Goal: Task Accomplishment & Management: Manage account settings

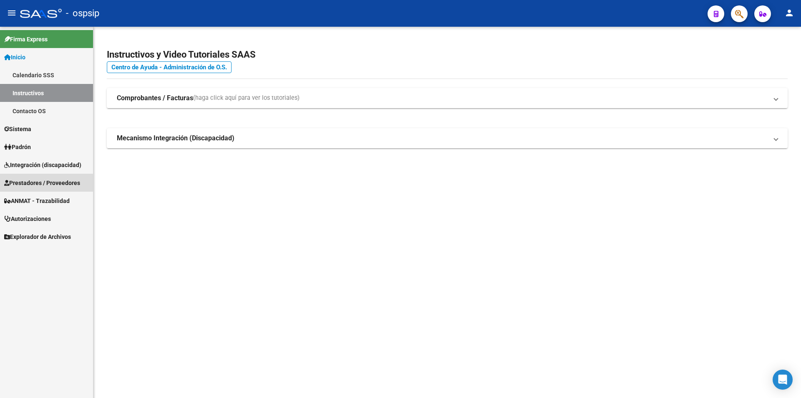
click at [30, 181] on span "Prestadores / Proveedores" at bounding box center [42, 182] width 76 height 9
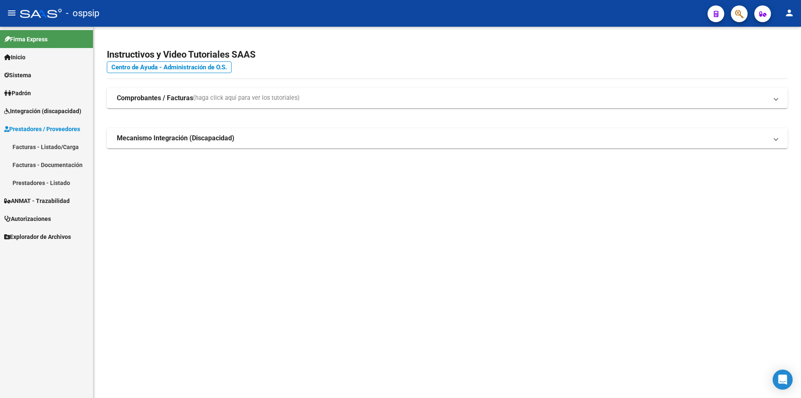
click at [31, 149] on link "Facturas - Listado/Carga" at bounding box center [46, 147] width 93 height 18
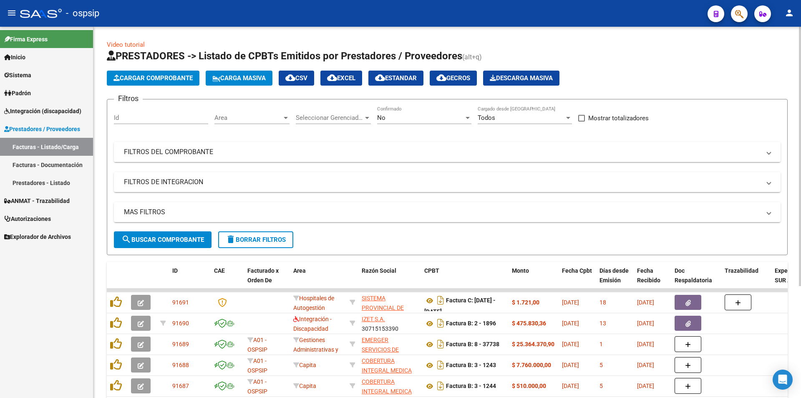
click at [182, 156] on mat-panel-title "FILTROS DEL COMPROBANTE" at bounding box center [442, 151] width 637 height 9
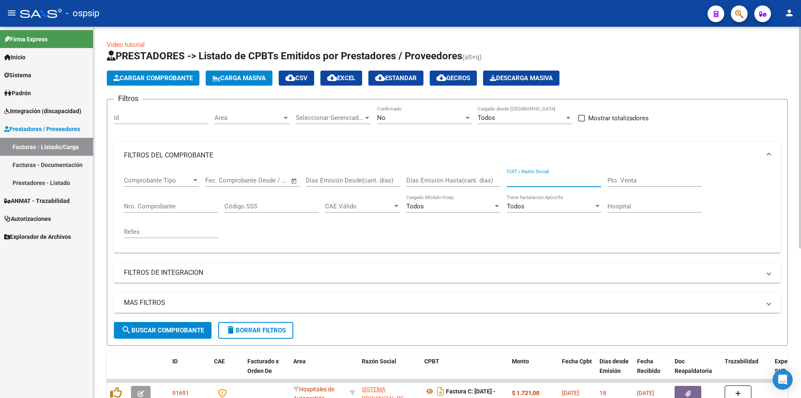
click at [547, 179] on input "CUIT / Razón Social" at bounding box center [554, 180] width 94 height 8
type input "femani farma"
click at [471, 118] on div at bounding box center [468, 117] width 8 height 7
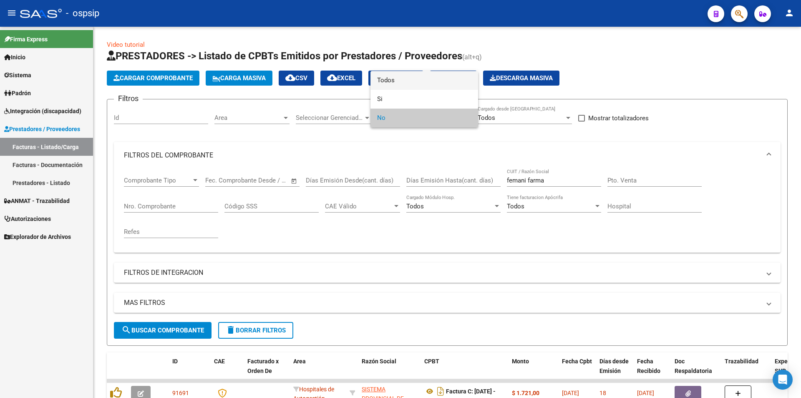
click at [408, 83] on span "Todos" at bounding box center [424, 80] width 94 height 19
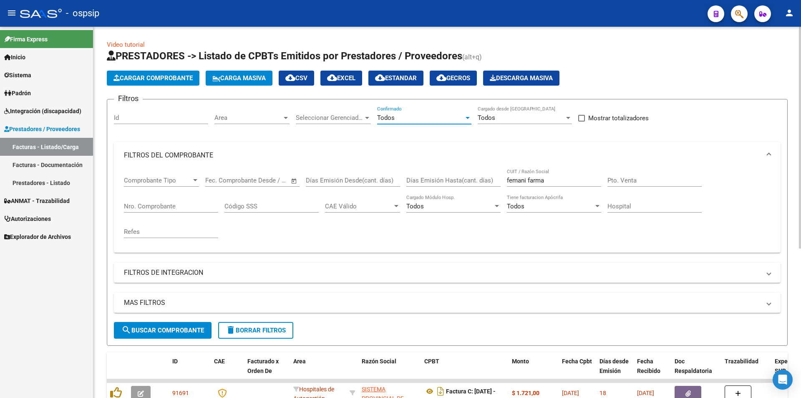
click at [139, 205] on input "Nro. Comprobante" at bounding box center [171, 206] width 94 height 8
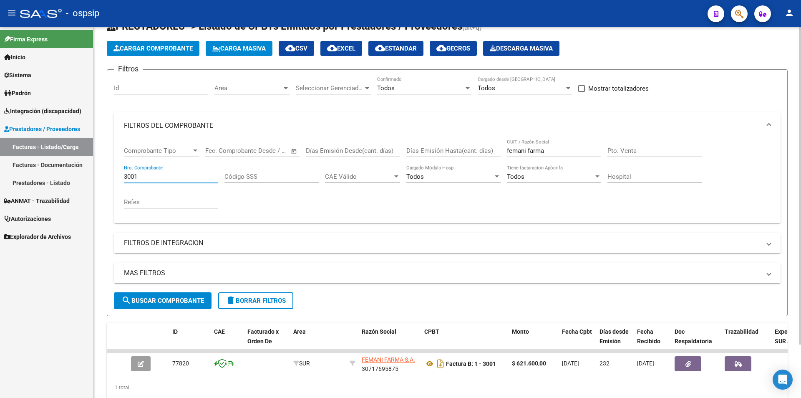
scroll to position [42, 0]
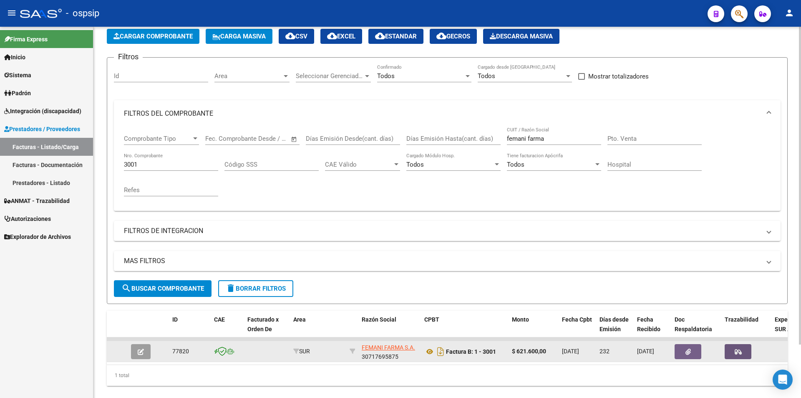
click at [743, 347] on button "button" at bounding box center [738, 351] width 27 height 15
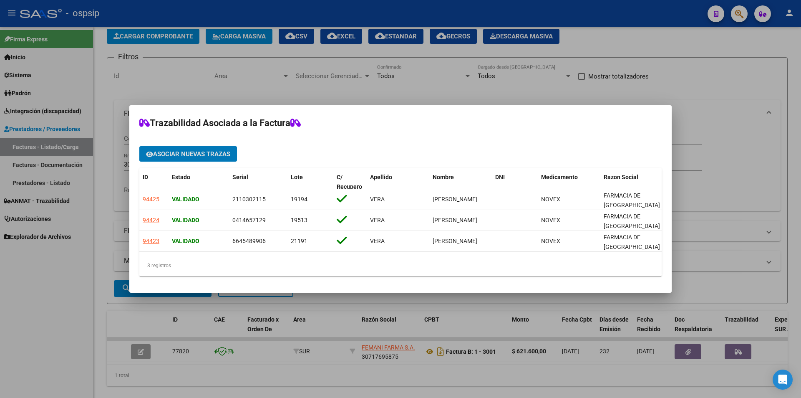
click at [26, 287] on div at bounding box center [400, 199] width 801 height 398
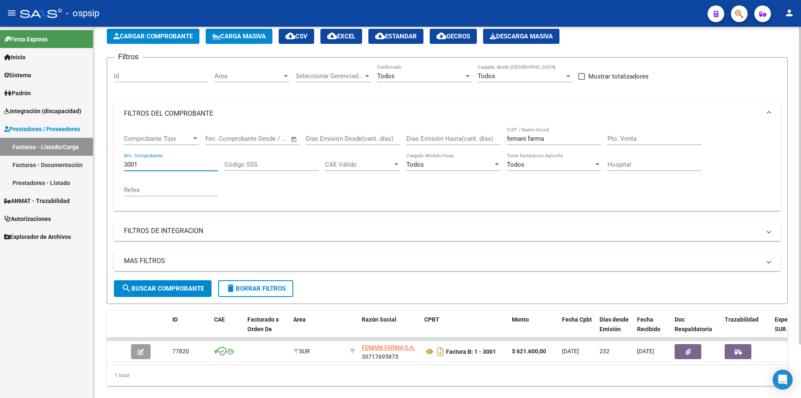
click at [147, 164] on input "3001" at bounding box center [171, 165] width 94 height 8
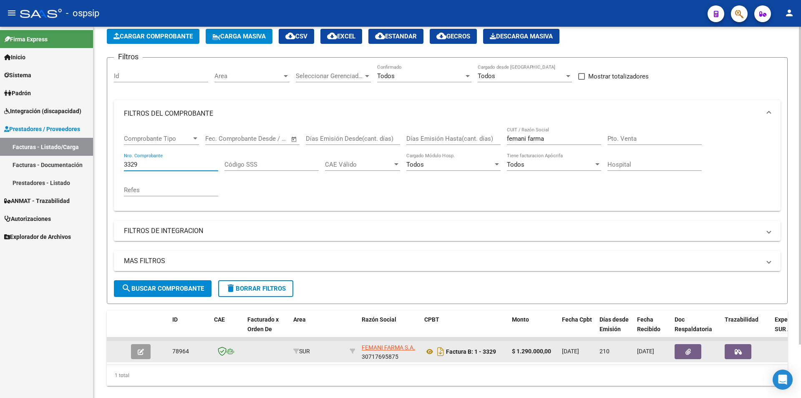
type input "3329"
click at [740, 350] on icon "button" at bounding box center [738, 351] width 7 height 6
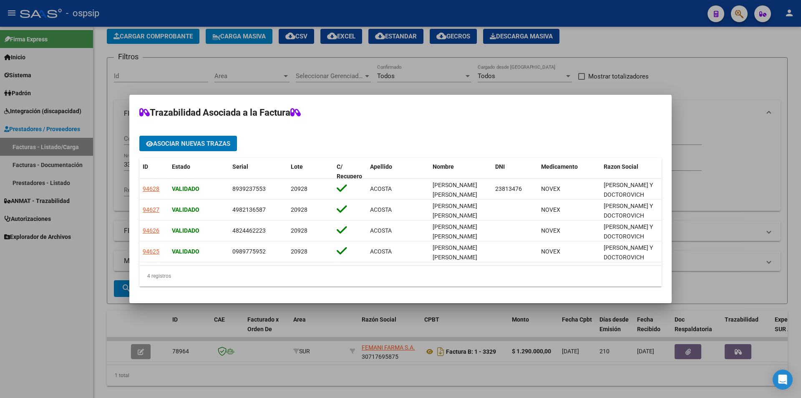
click at [10, 346] on div at bounding box center [400, 199] width 801 height 398
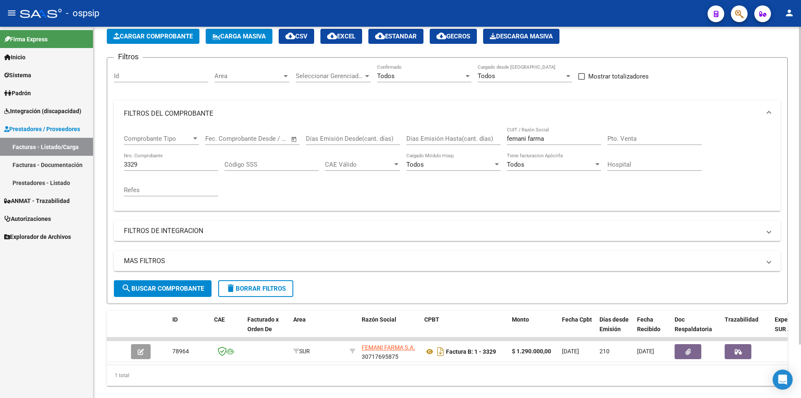
click at [158, 163] on input "3329" at bounding box center [171, 165] width 94 height 8
click at [552, 136] on input "femani farma" at bounding box center [554, 139] width 94 height 8
type input "f"
type input "avant"
click at [156, 166] on input "3329" at bounding box center [171, 165] width 94 height 8
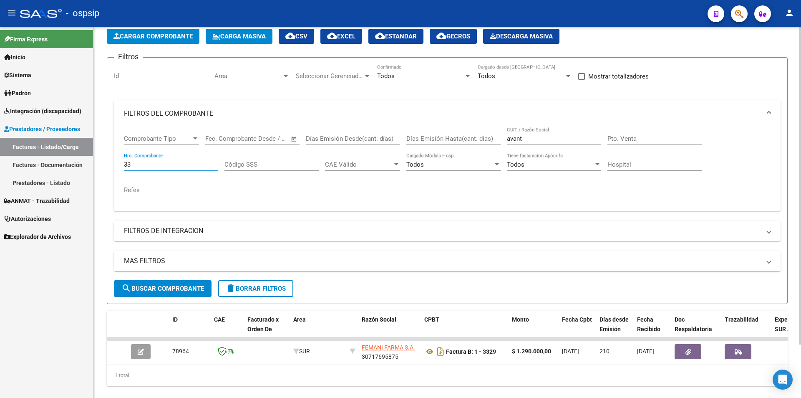
type input "3"
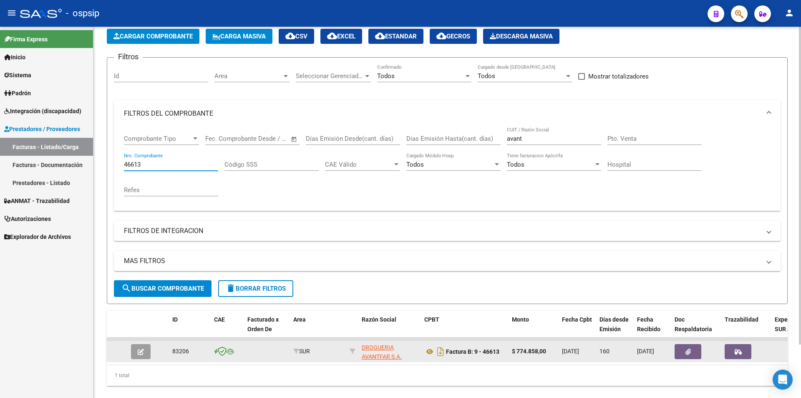
type input "46613"
click at [743, 350] on button "button" at bounding box center [738, 351] width 27 height 15
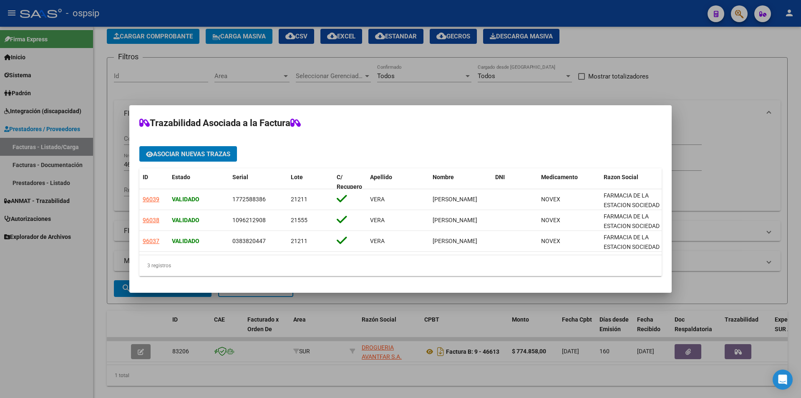
click at [39, 321] on div at bounding box center [400, 199] width 801 height 398
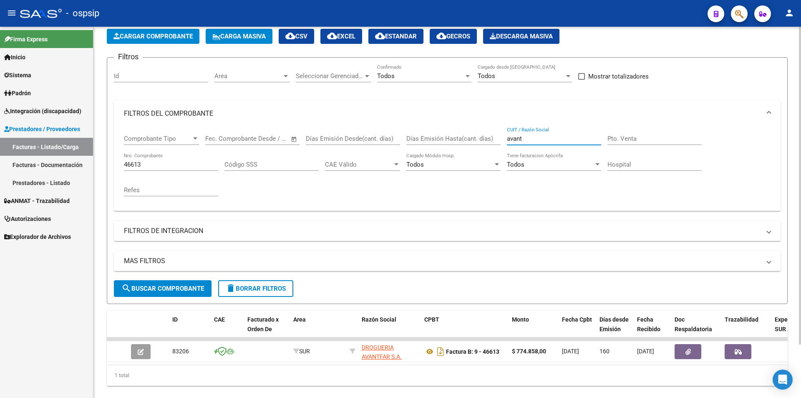
click at [529, 141] on input "avant" at bounding box center [554, 139] width 94 height 8
type input "a"
type input "master far"
click at [465, 78] on div at bounding box center [468, 76] width 8 height 7
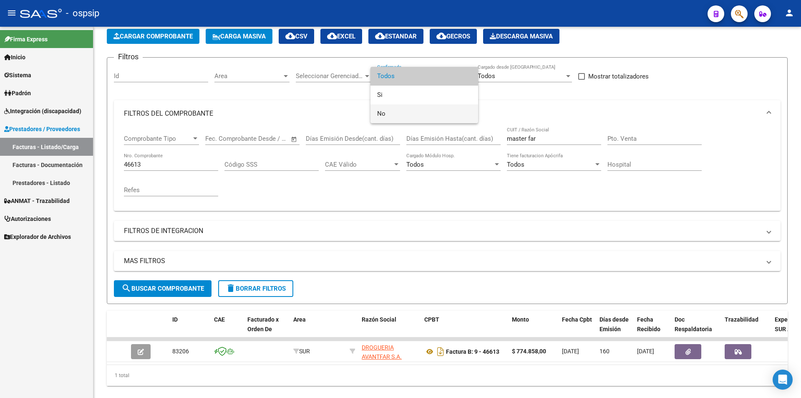
click at [394, 118] on span "No" at bounding box center [424, 113] width 94 height 19
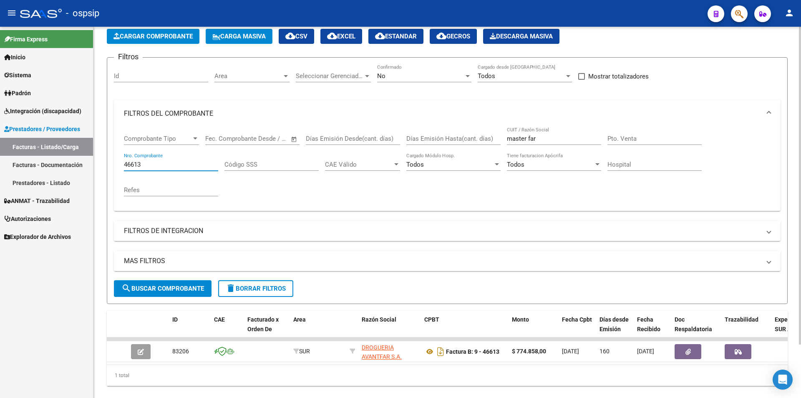
click at [146, 166] on input "46613" at bounding box center [171, 165] width 94 height 8
type input "4"
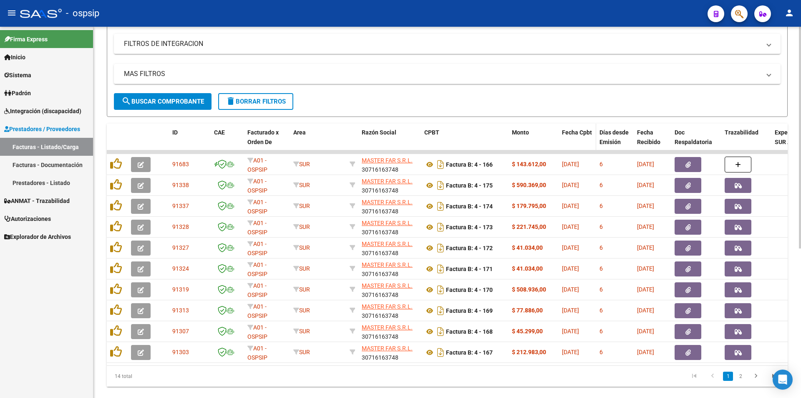
scroll to position [250, 0]
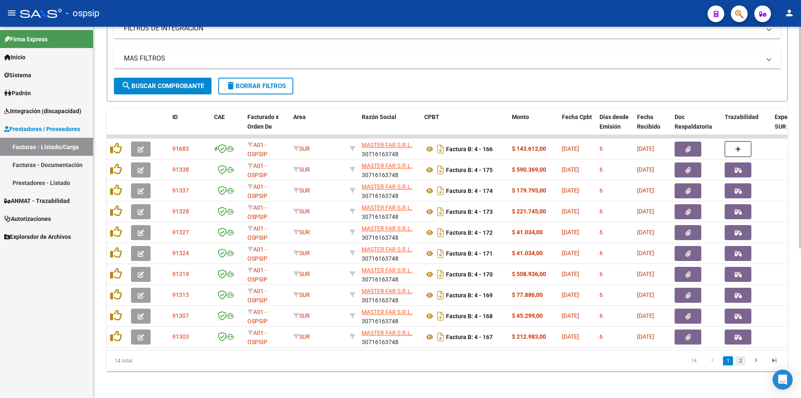
click at [736, 362] on link "2" at bounding box center [740, 360] width 10 height 9
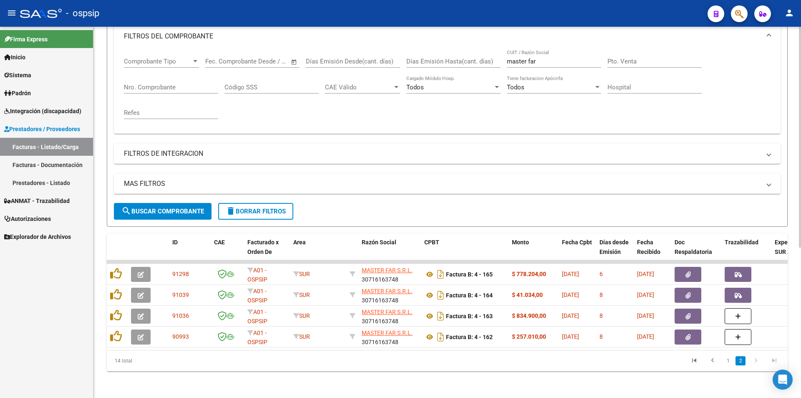
scroll to position [125, 0]
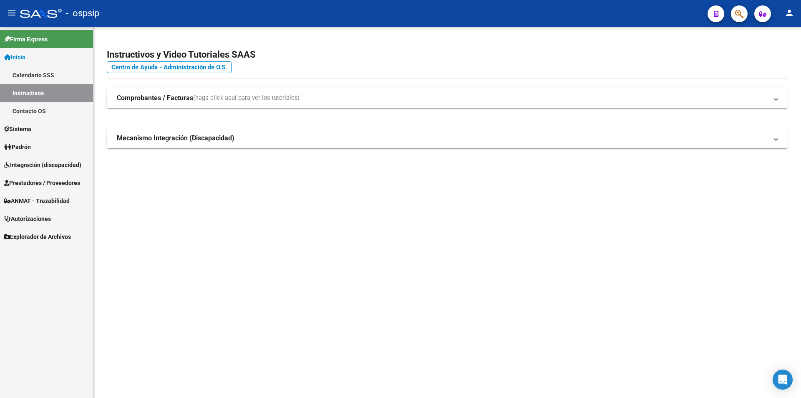
click at [34, 203] on span "ANMAT - Trazabilidad" at bounding box center [36, 200] width 65 height 9
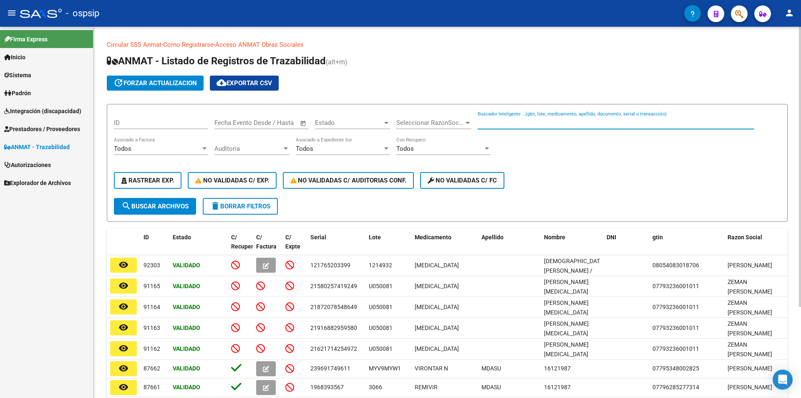
click at [495, 122] on input "Buscador Inteligente ...(gtin, lote, medicamento, apellido, documento, serial o…" at bounding box center [616, 123] width 276 height 8
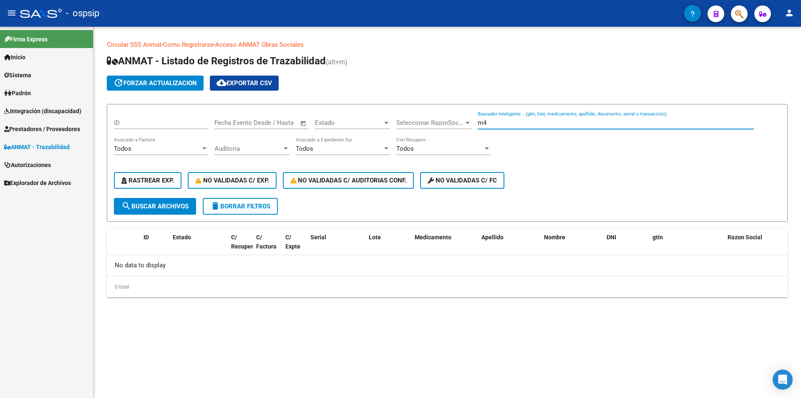
type input "m"
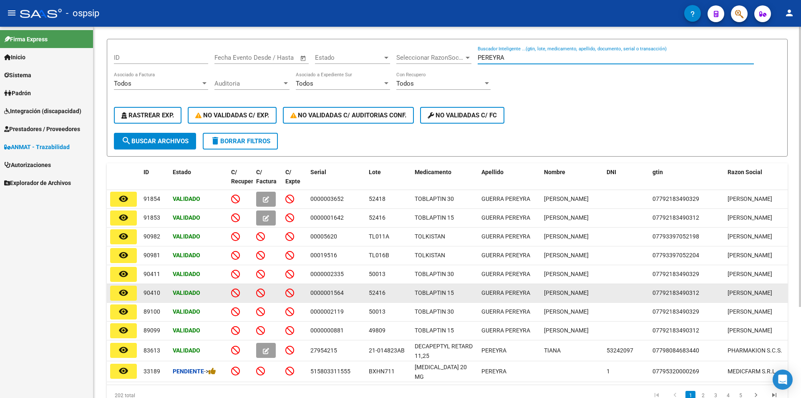
scroll to position [121, 0]
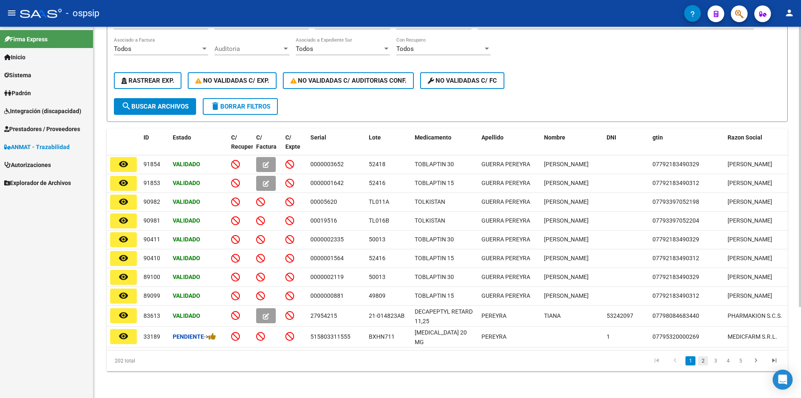
click at [703, 361] on link "2" at bounding box center [703, 360] width 10 height 9
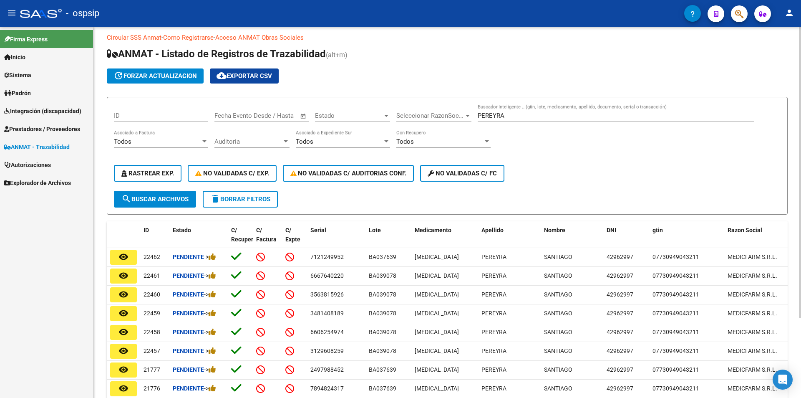
scroll to position [0, 0]
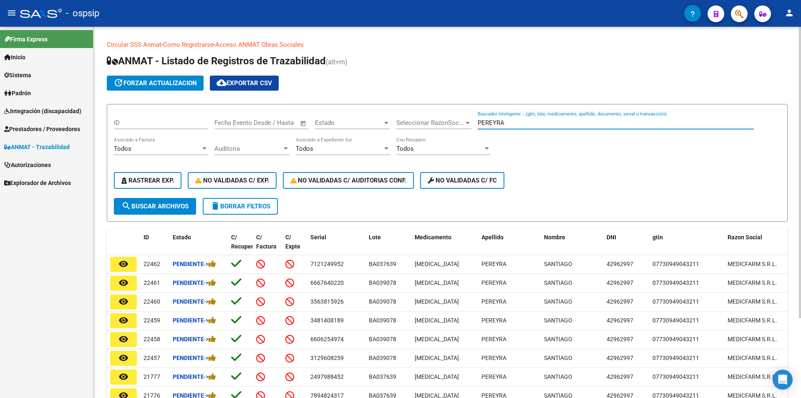
click at [527, 124] on input "PEREYRA" at bounding box center [616, 123] width 276 height 8
type input "P"
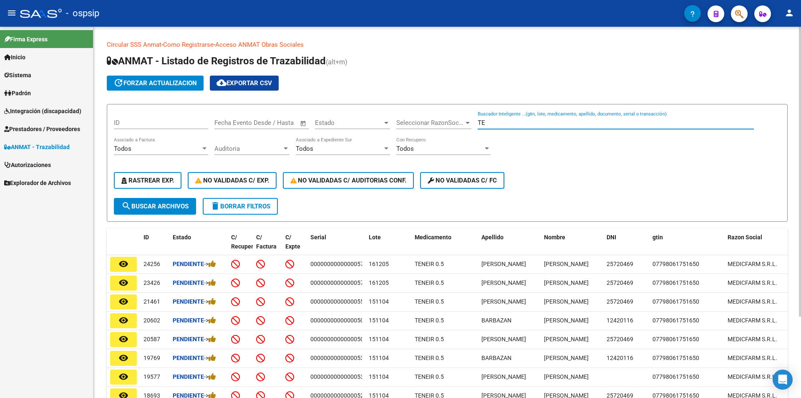
type input "T"
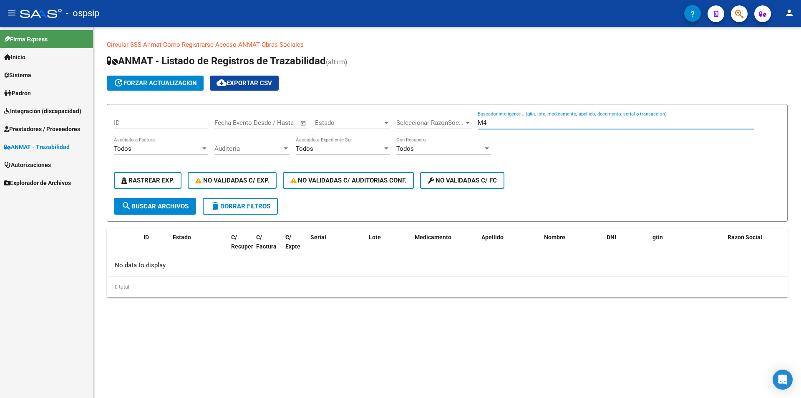
type input "M"
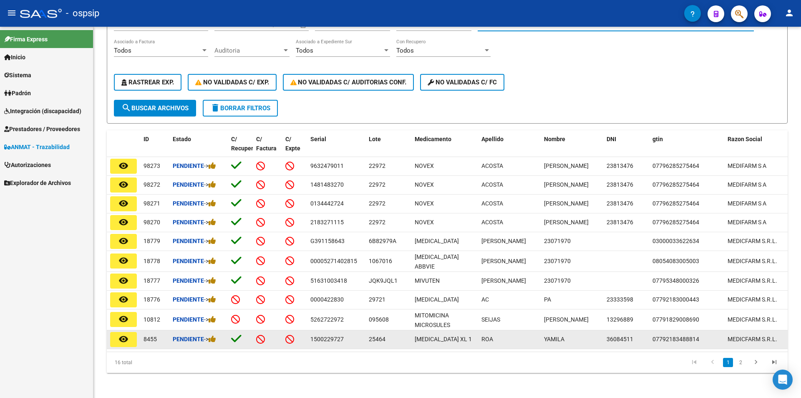
scroll to position [104, 0]
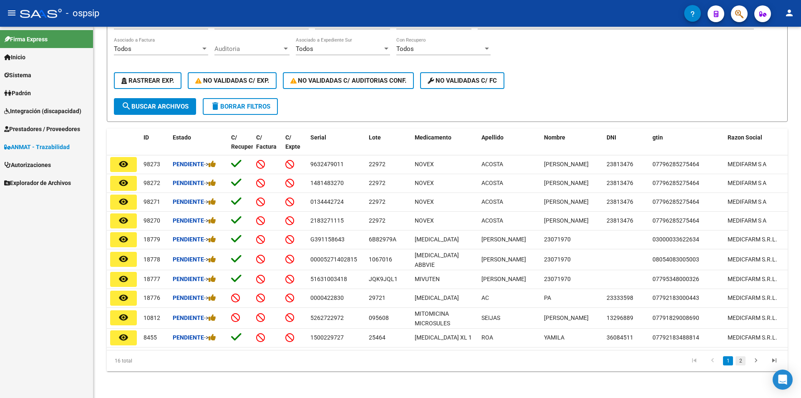
click at [742, 360] on link "2" at bounding box center [740, 360] width 10 height 9
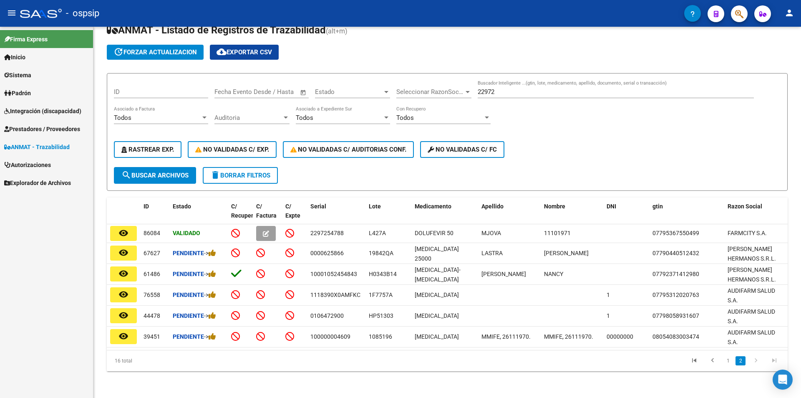
scroll to position [37, 0]
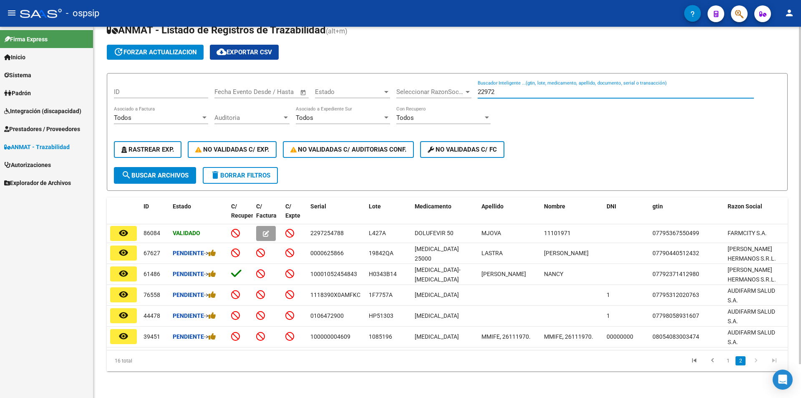
click at [511, 88] on input "22972" at bounding box center [616, 92] width 276 height 8
type input "2"
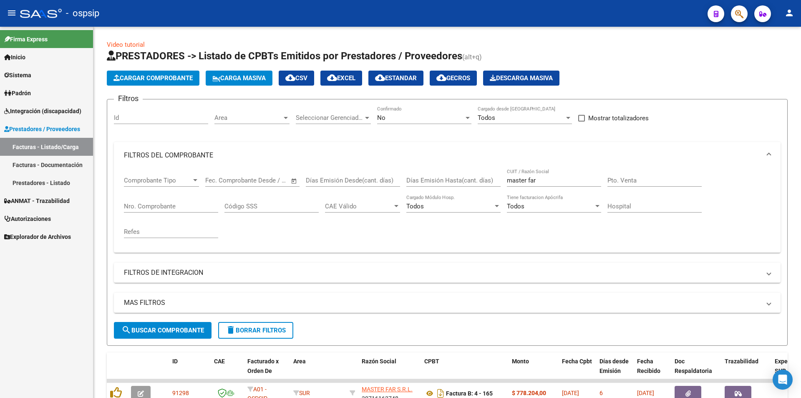
scroll to position [125, 0]
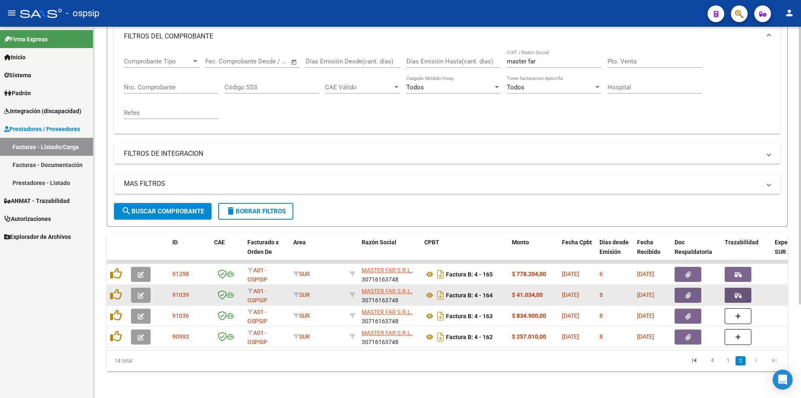
click at [738, 292] on icon "button" at bounding box center [738, 295] width 7 height 6
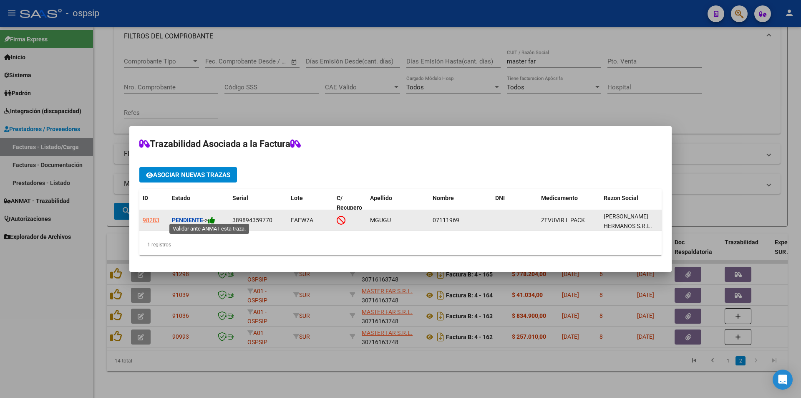
click at [215, 216] on icon at bounding box center [212, 220] width 8 height 8
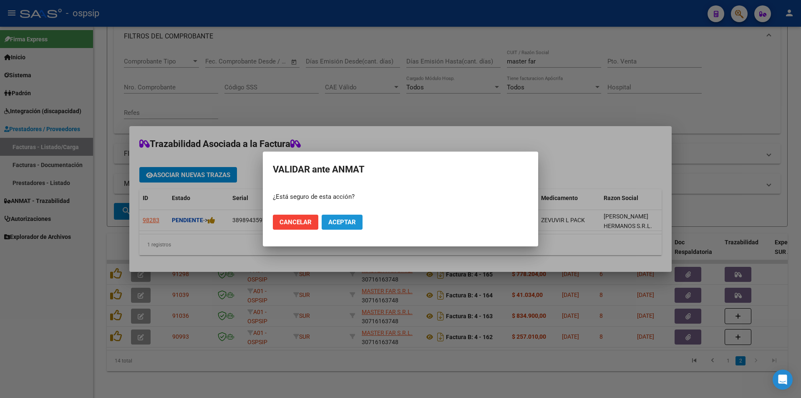
click at [344, 218] on span "Aceptar" at bounding box center [342, 222] width 28 height 8
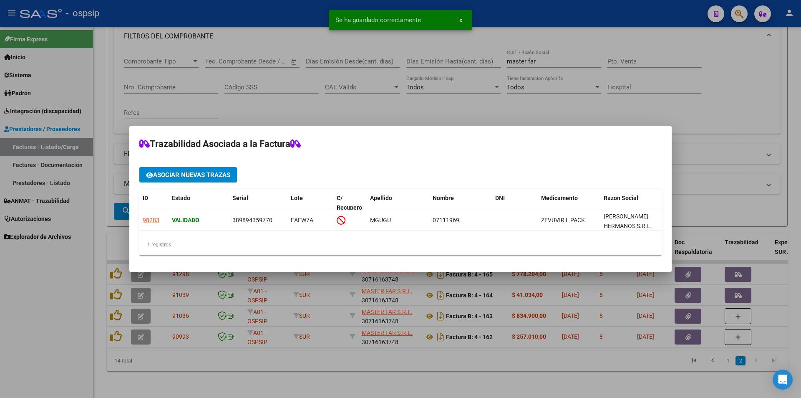
click at [63, 280] on div at bounding box center [400, 199] width 801 height 398
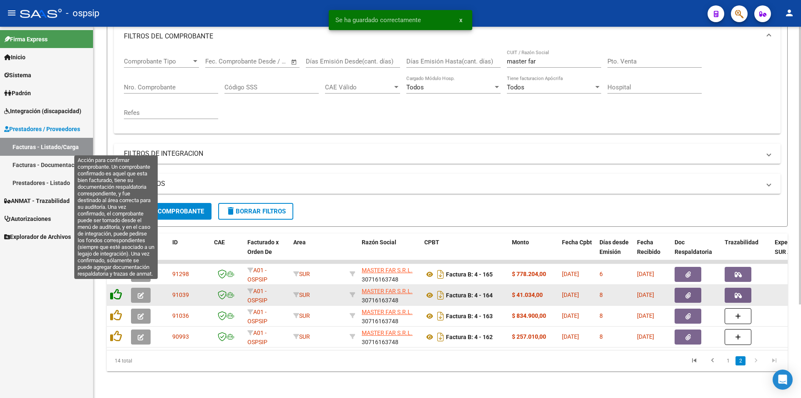
click at [112, 289] on icon at bounding box center [116, 294] width 12 height 12
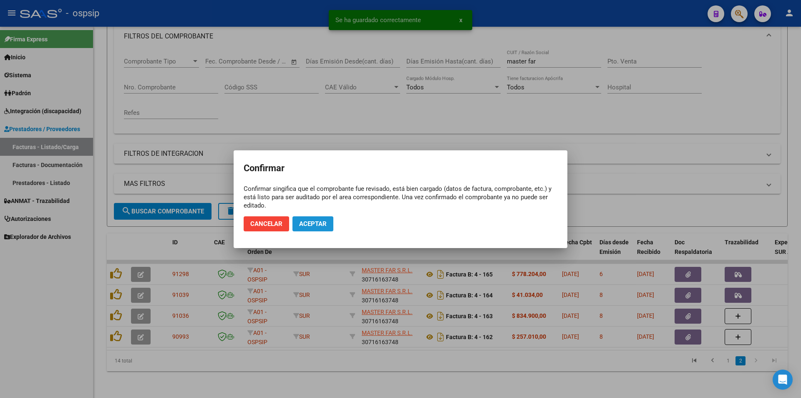
click at [301, 227] on span "Aceptar" at bounding box center [313, 224] width 28 height 8
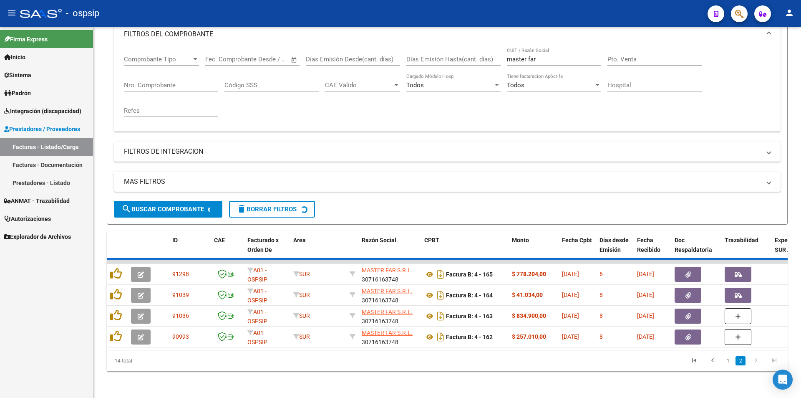
scroll to position [104, 0]
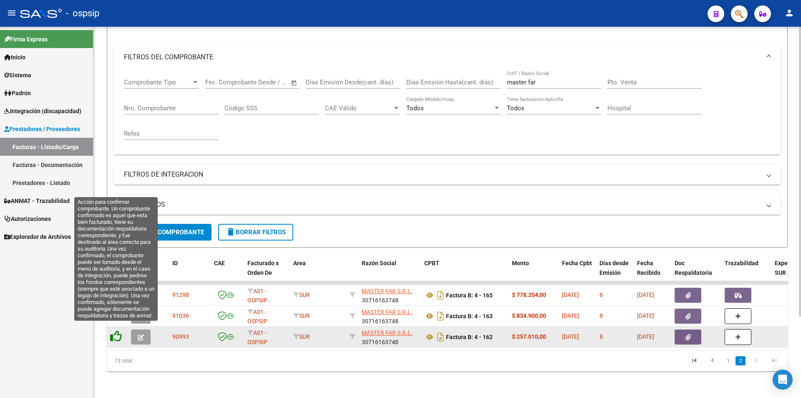
click at [113, 332] on icon at bounding box center [116, 336] width 12 height 12
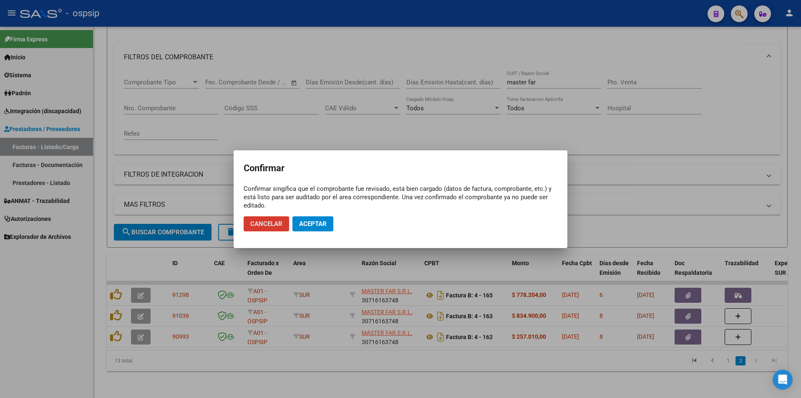
click at [315, 224] on span "Aceptar" at bounding box center [313, 224] width 28 height 8
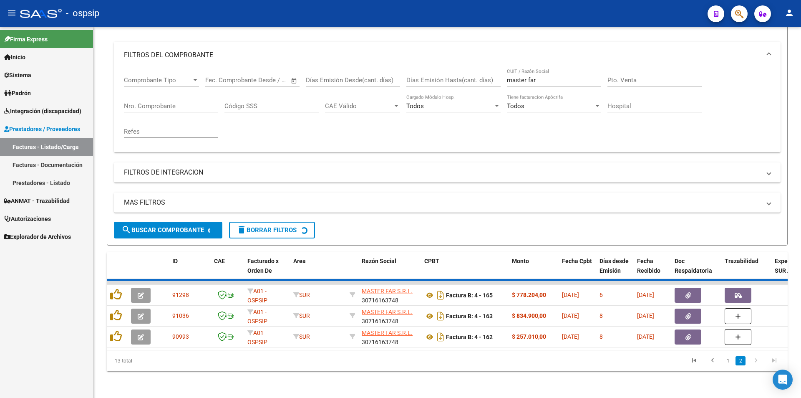
scroll to position [83, 0]
